Goal: Task Accomplishment & Management: Manage account settings

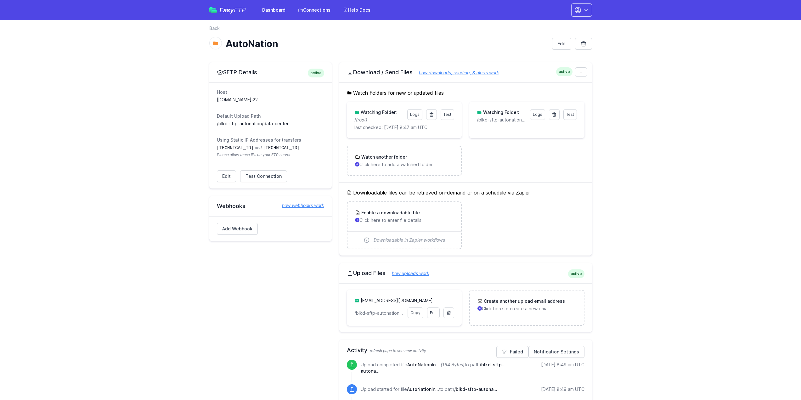
scroll to position [189, 0]
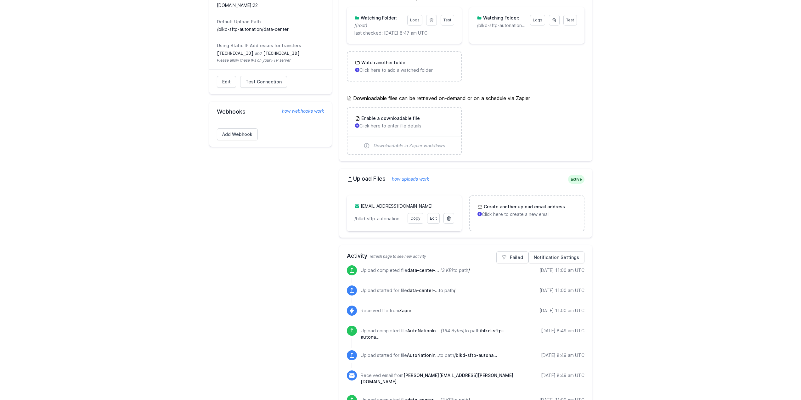
scroll to position [157, 0]
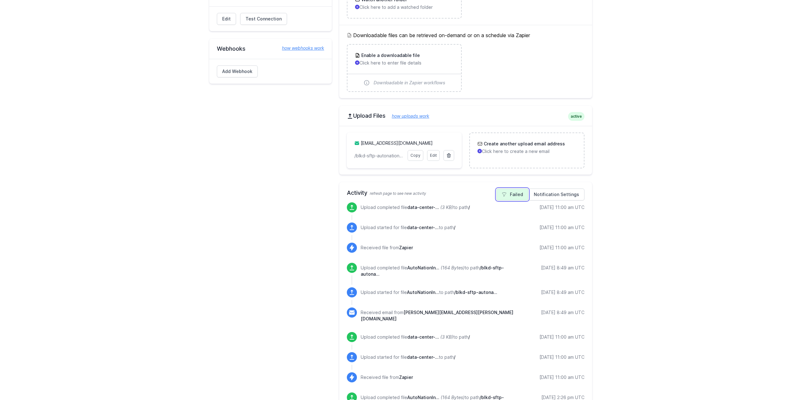
click at [500, 196] on link "Failed" at bounding box center [512, 195] width 32 height 12
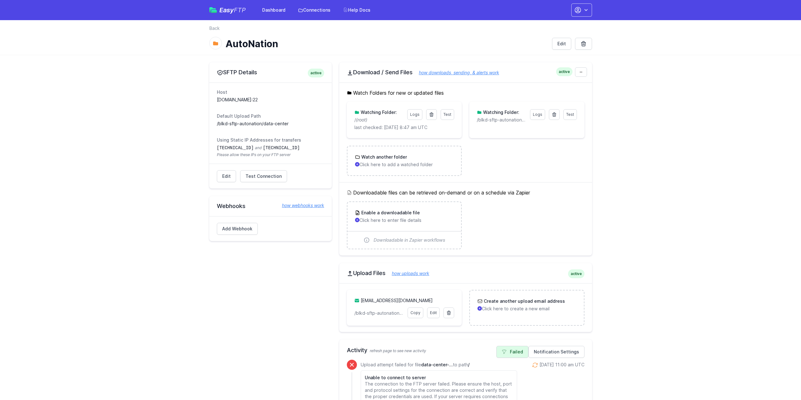
scroll to position [189, 0]
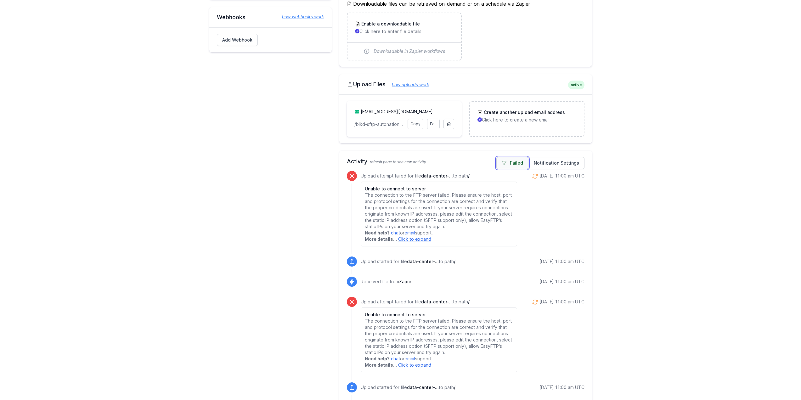
click at [515, 164] on link "Failed" at bounding box center [512, 163] width 32 height 12
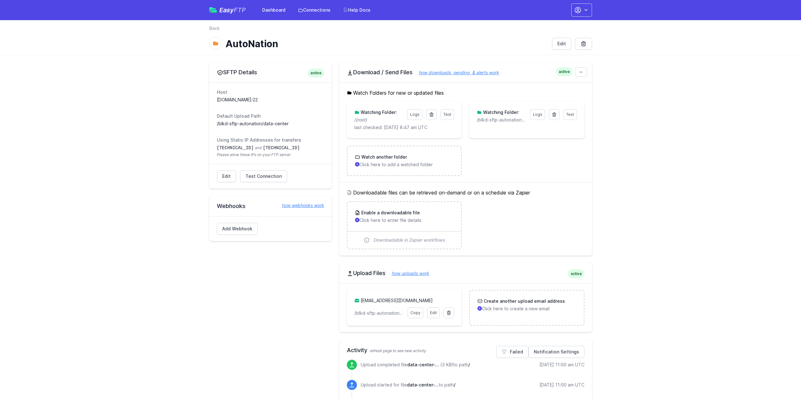
scroll to position [63, 0]
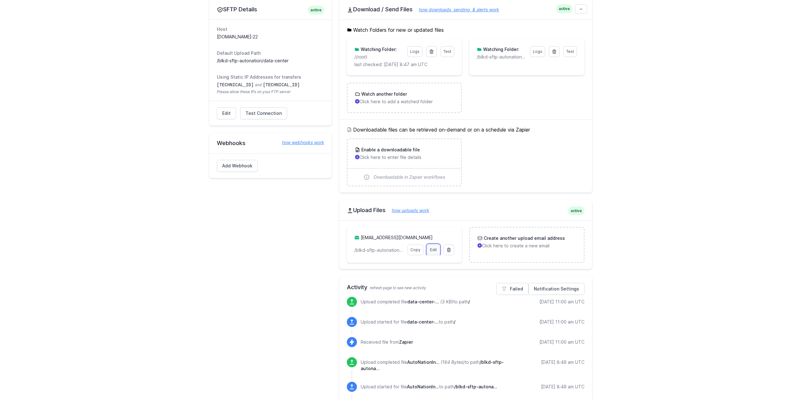
click at [438, 247] on link "Edit" at bounding box center [433, 250] width 13 height 11
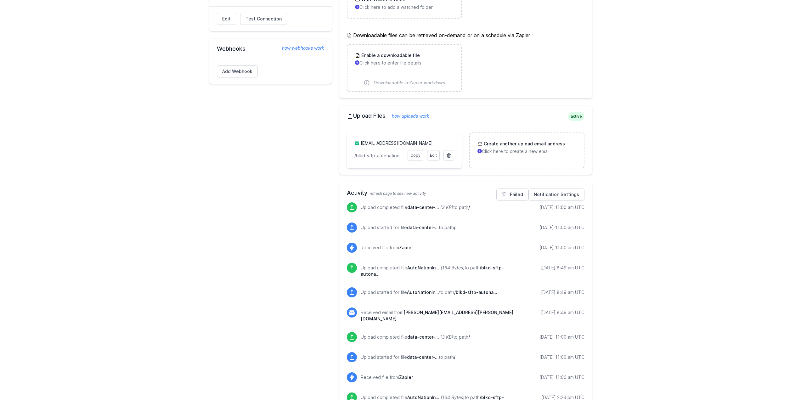
scroll to position [0, 0]
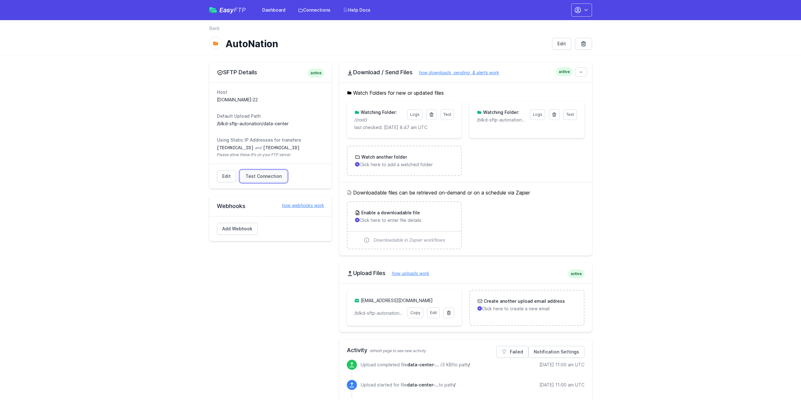
click at [264, 176] on span "Test Connection" at bounding box center [264, 176] width 36 height 6
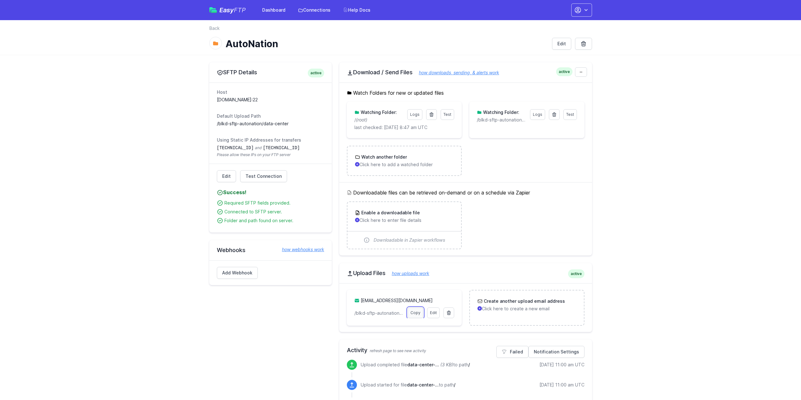
click at [417, 314] on link "Copy" at bounding box center [416, 313] width 16 height 11
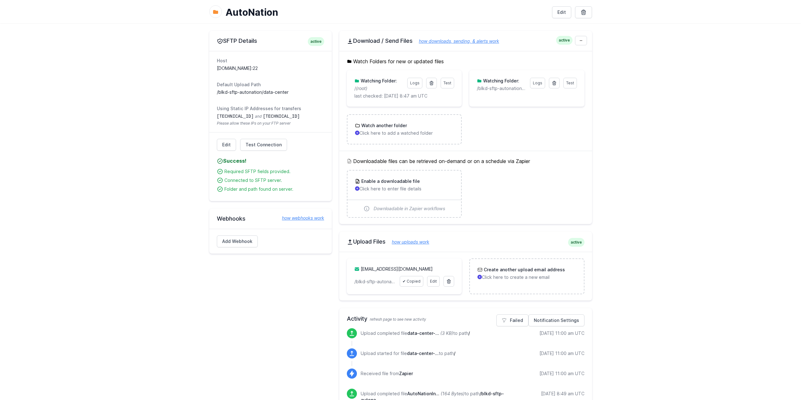
scroll to position [63, 0]
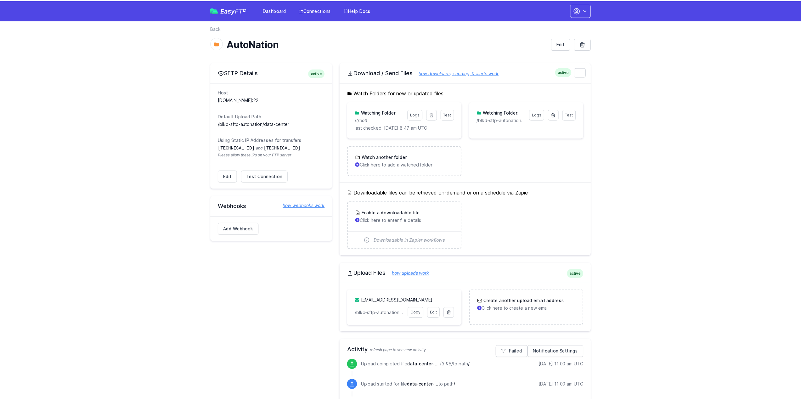
scroll to position [63, 0]
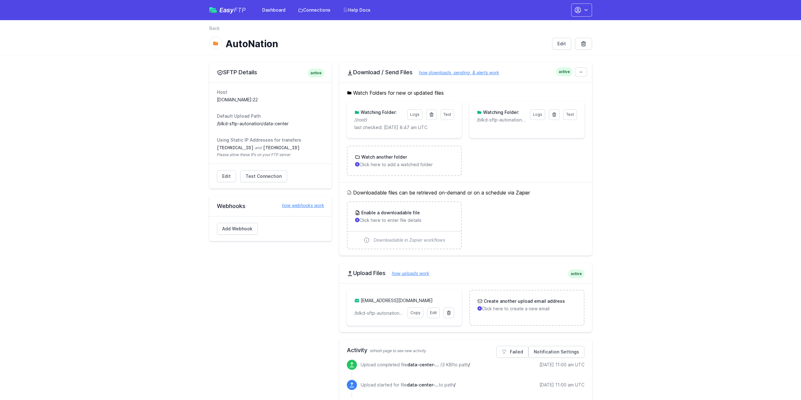
scroll to position [63, 0]
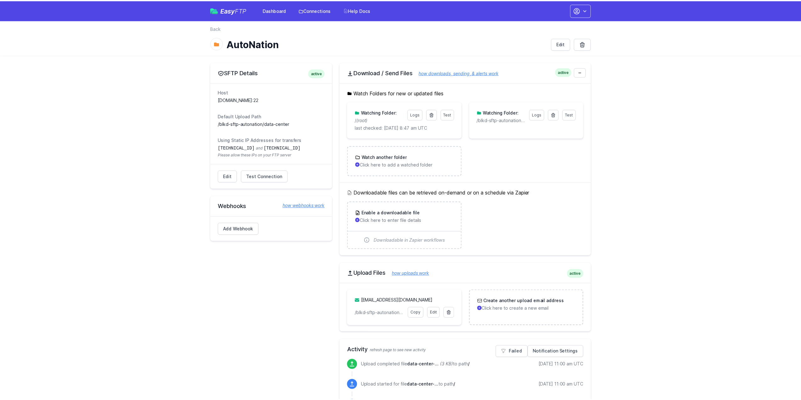
scroll to position [63, 0]
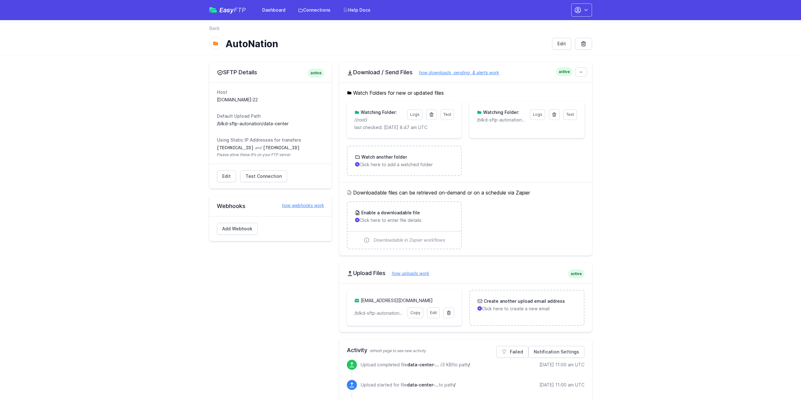
scroll to position [63, 0]
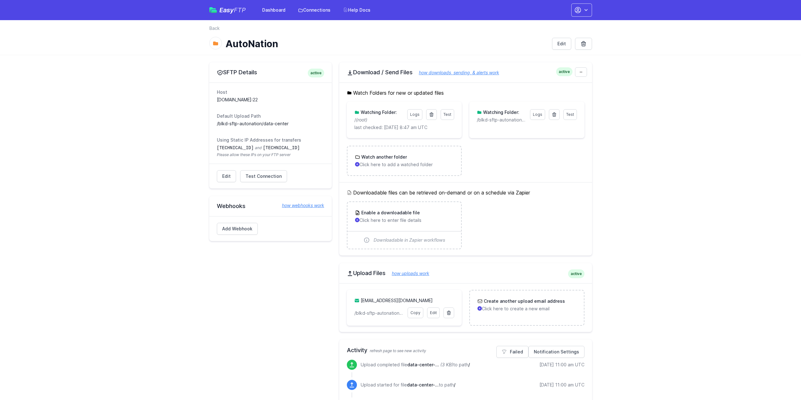
scroll to position [63, 0]
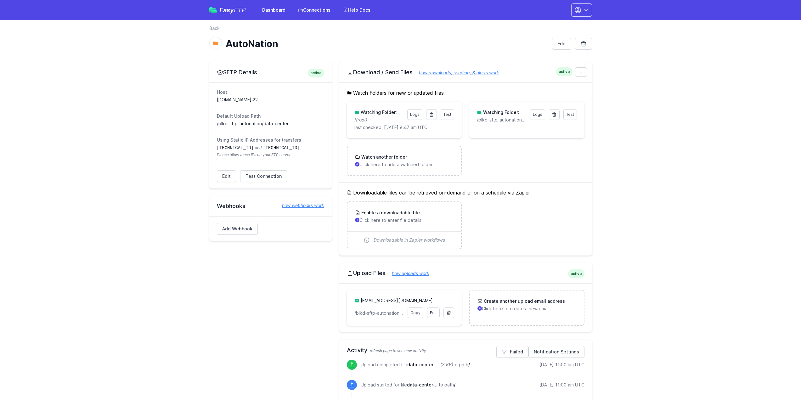
scroll to position [63, 0]
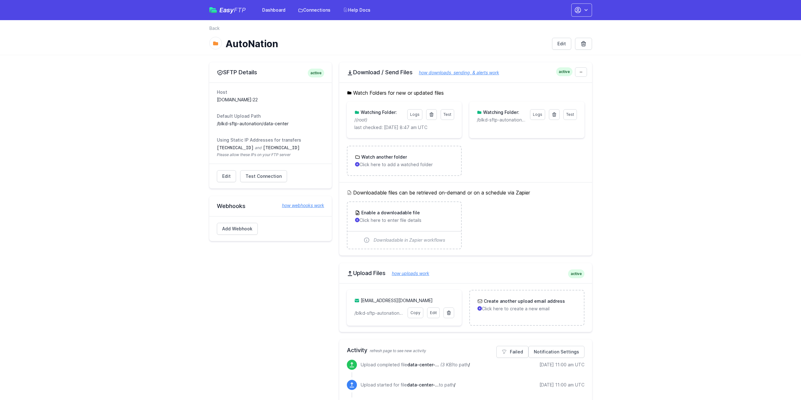
scroll to position [63, 0]
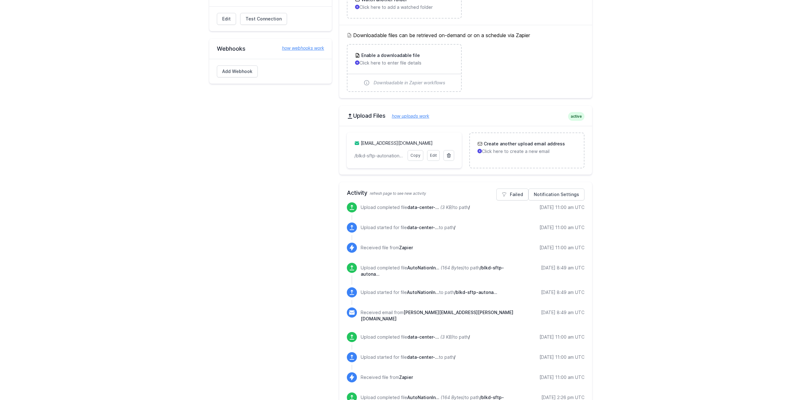
scroll to position [63, 0]
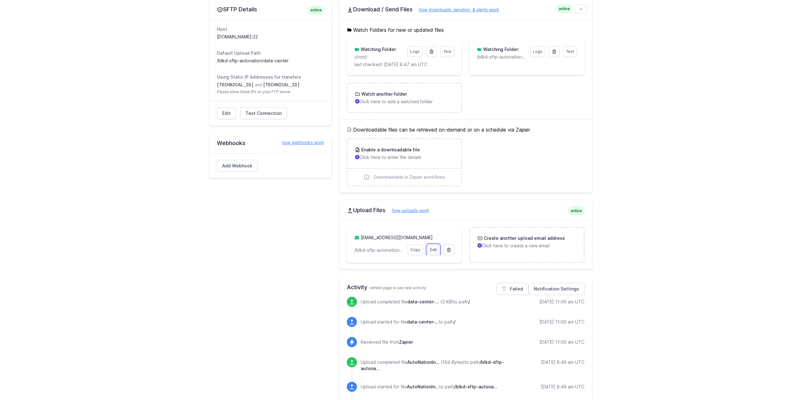
click at [435, 251] on link "Edit" at bounding box center [433, 250] width 13 height 11
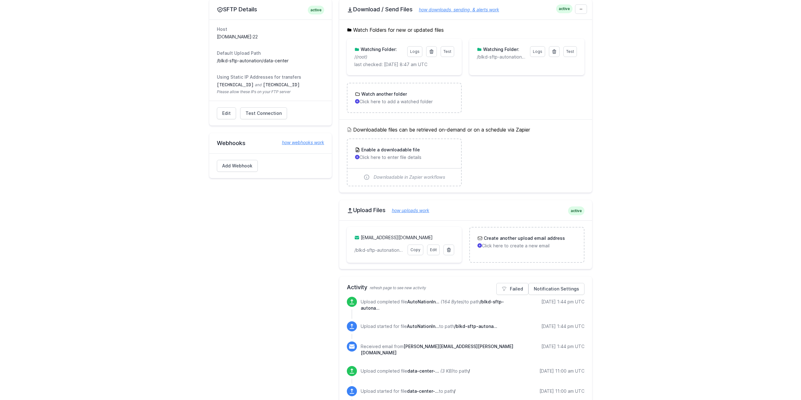
scroll to position [94, 0]
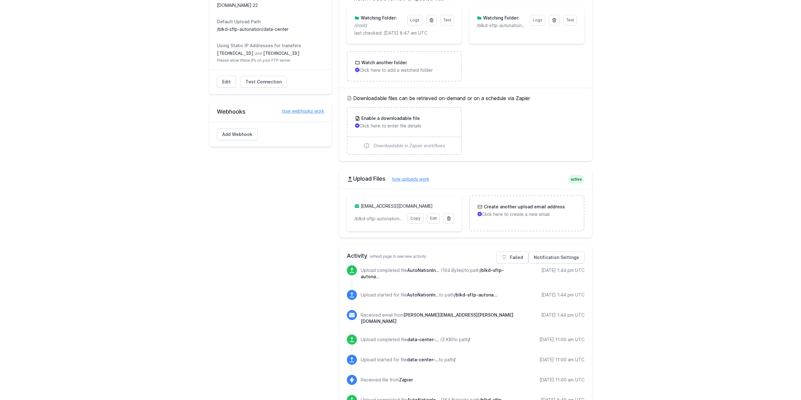
scroll to position [94, 0]
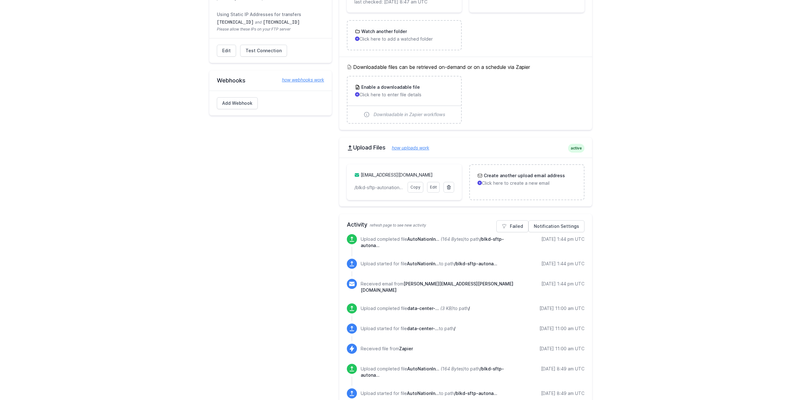
scroll to position [126, 0]
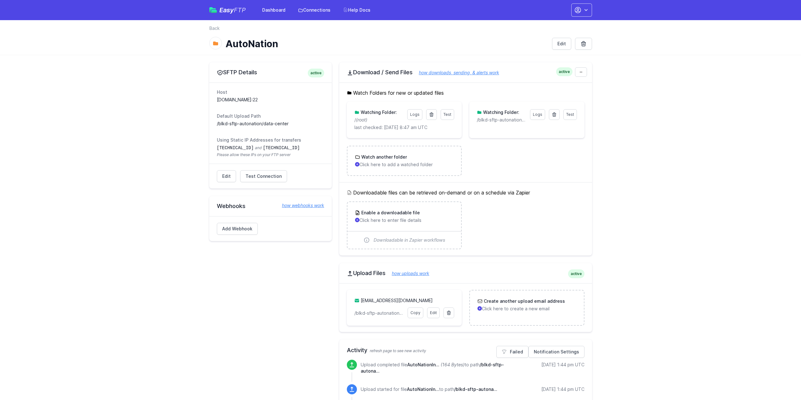
scroll to position [125, 0]
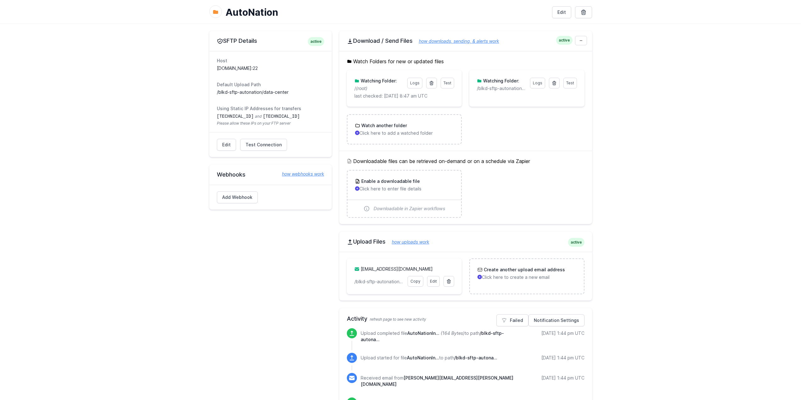
scroll to position [63, 0]
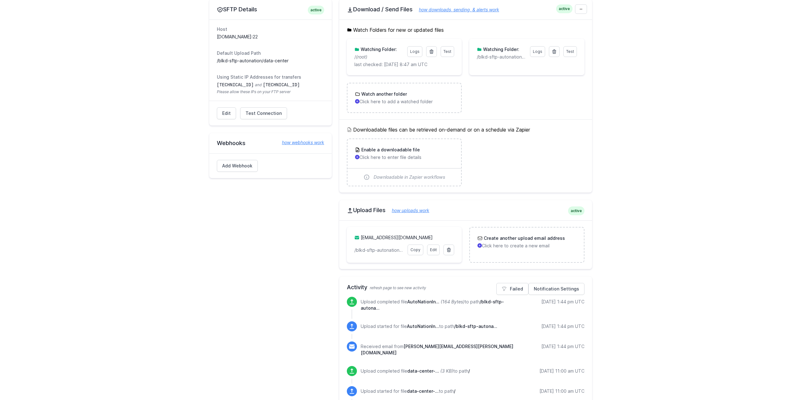
scroll to position [63, 0]
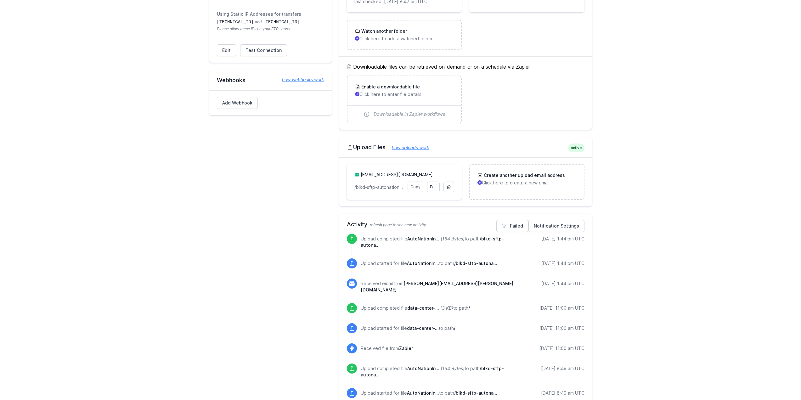
scroll to position [126, 0]
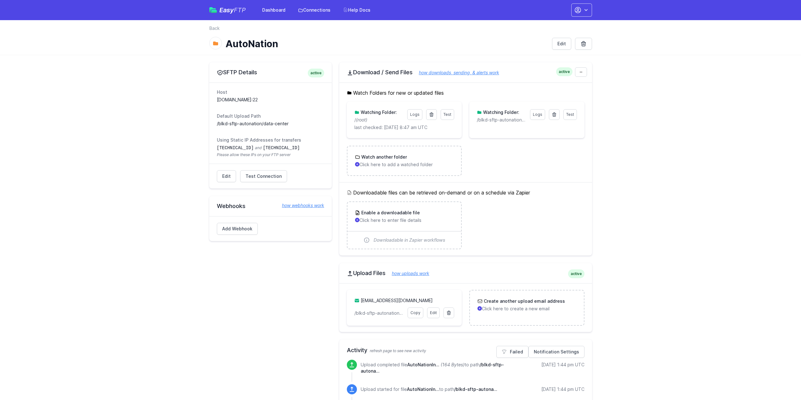
scroll to position [125, 0]
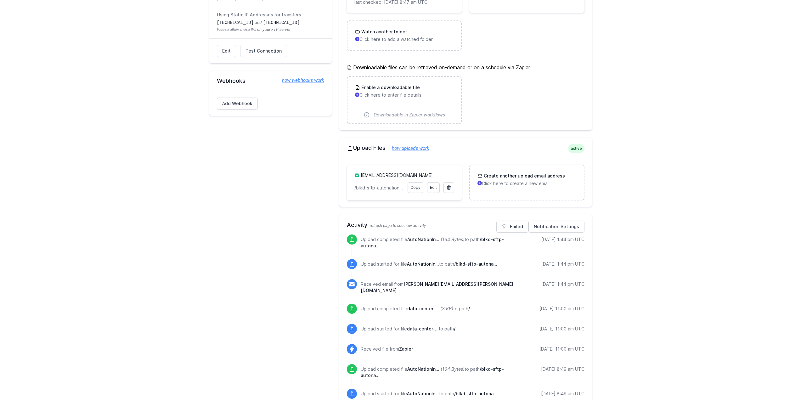
drag, startPoint x: 636, startPoint y: 233, endPoint x: 639, endPoint y: 234, distance: 3.7
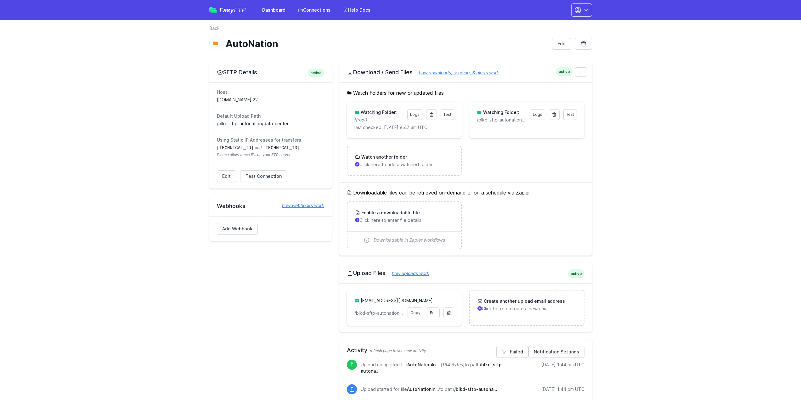
scroll to position [125, 0]
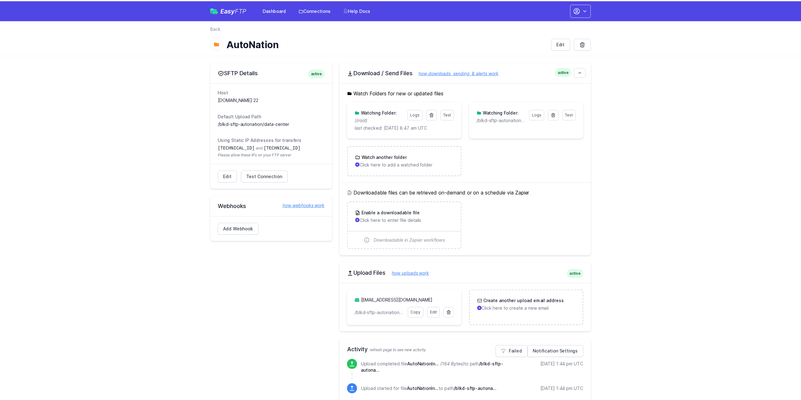
scroll to position [124, 0]
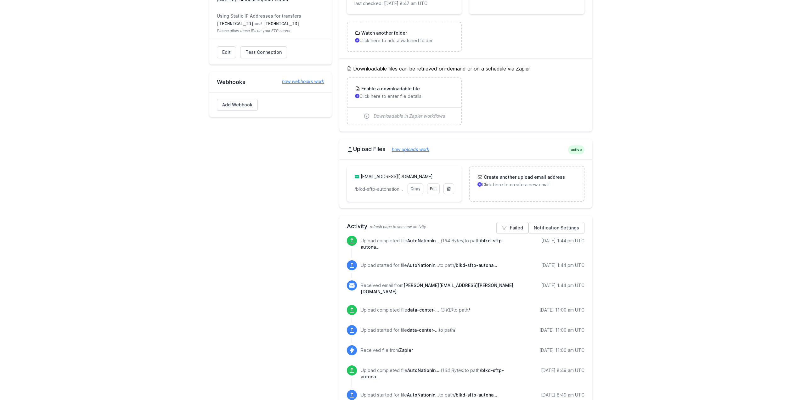
drag, startPoint x: 0, startPoint y: 0, endPoint x: 671, endPoint y: 234, distance: 710.6
